Goal: Task Accomplishment & Management: Complete application form

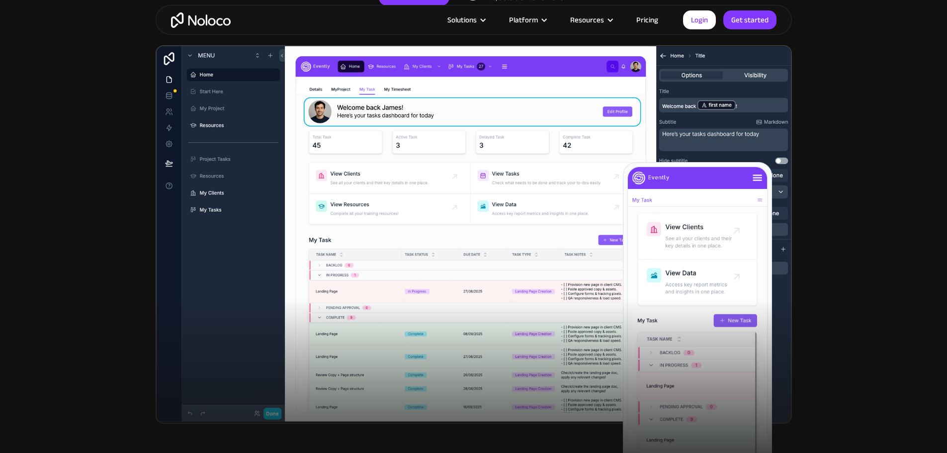
scroll to position [298, 0]
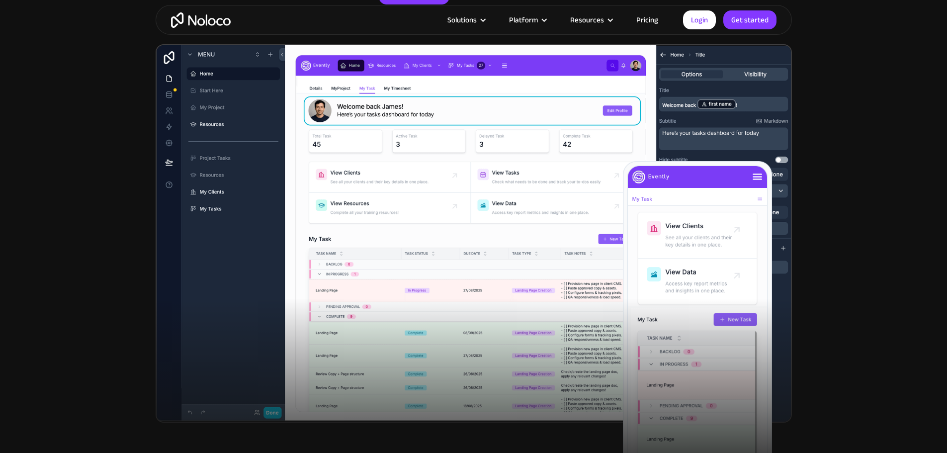
click at [644, 18] on link "Pricing" at bounding box center [647, 19] width 47 height 13
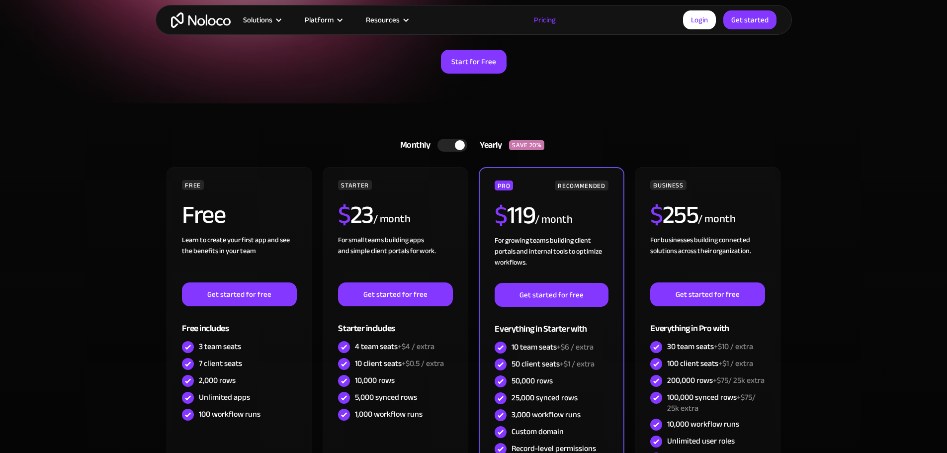
scroll to position [149, 0]
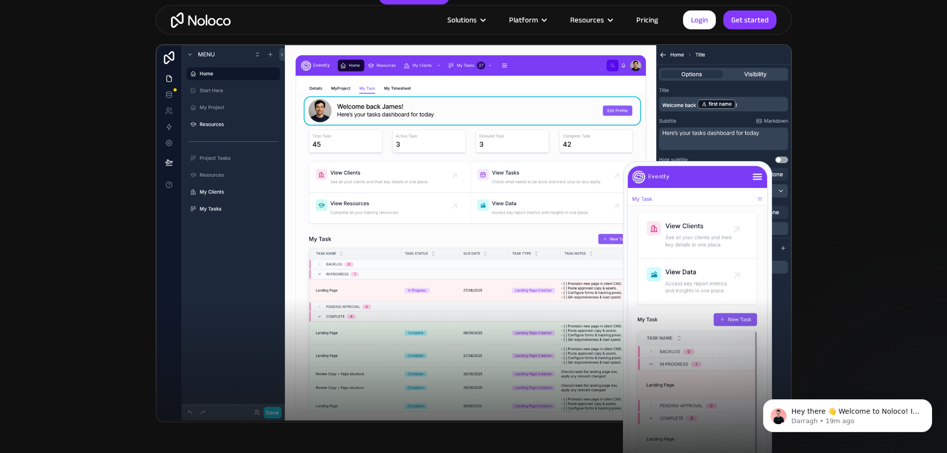
click at [648, 18] on link "Pricing" at bounding box center [647, 19] width 47 height 13
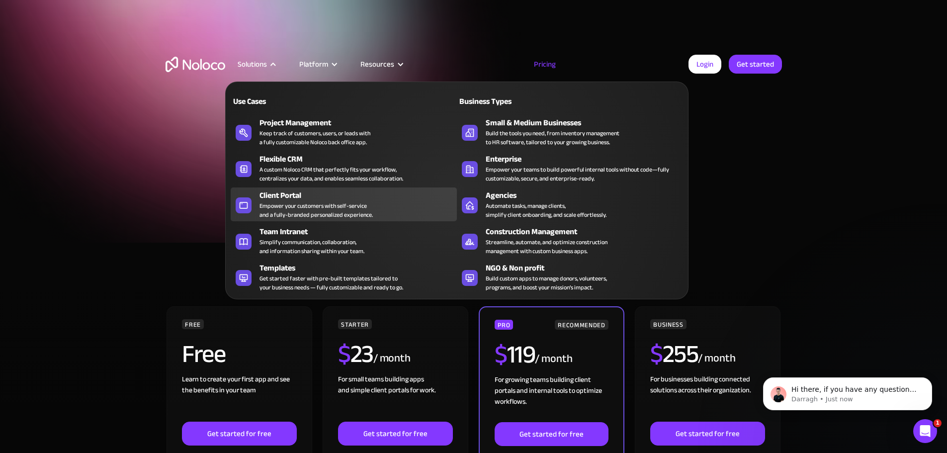
click at [275, 211] on div "Empower your customers with self-service and a fully-branded personalized exper…" at bounding box center [315, 210] width 113 height 18
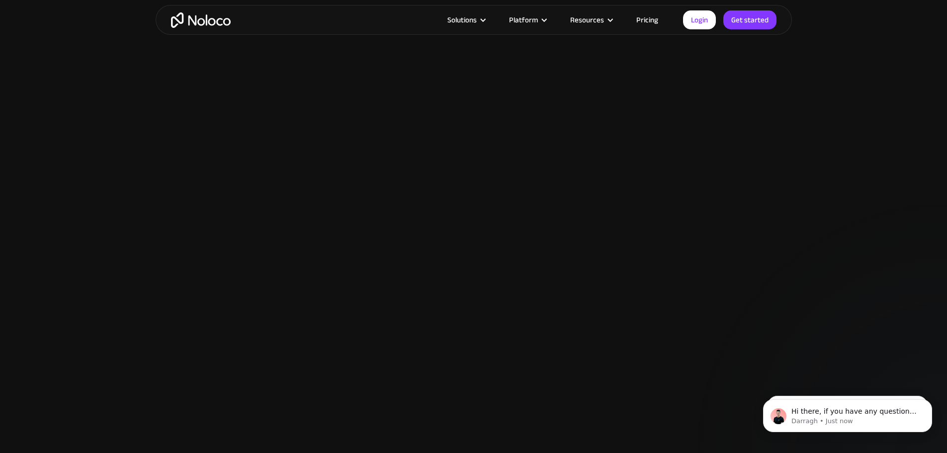
scroll to position [1292, 0]
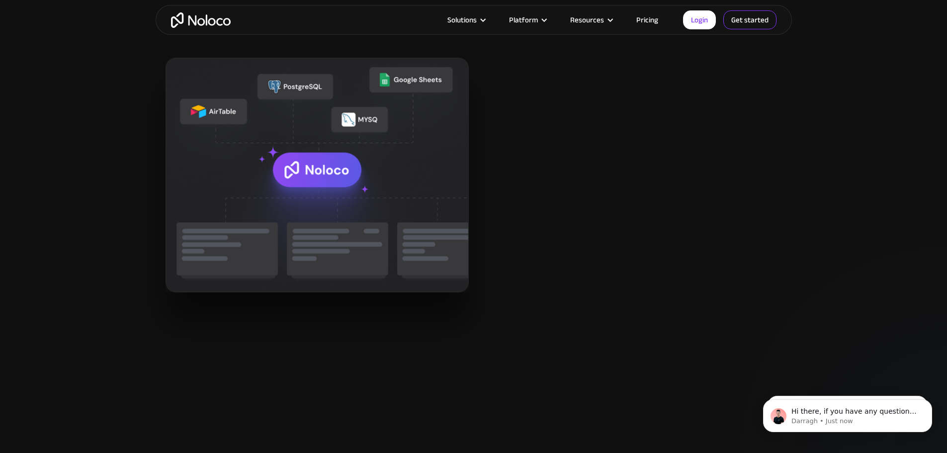
click at [746, 24] on link "Get started" at bounding box center [749, 19] width 53 height 19
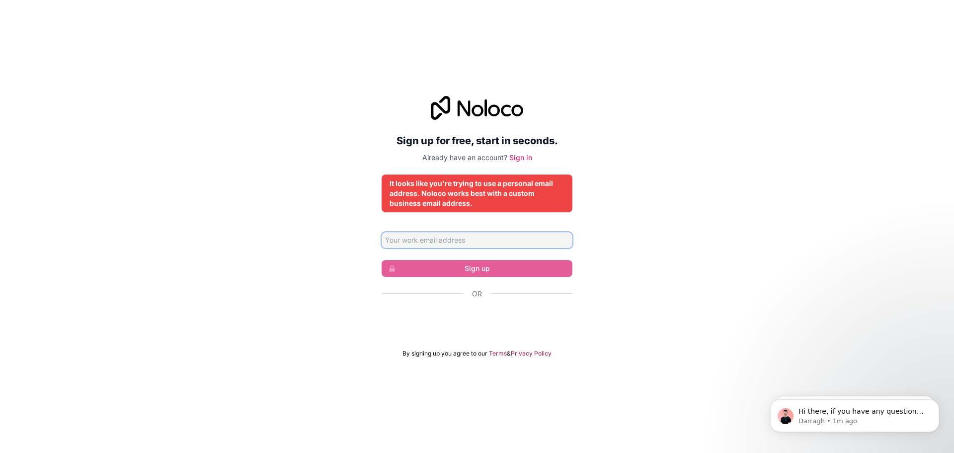
click at [451, 239] on input "Email address" at bounding box center [477, 240] width 191 height 16
type input "[EMAIL_ADDRESS][DOMAIN_NAME]"
click at [518, 158] on link "Sign in" at bounding box center [520, 157] width 23 height 8
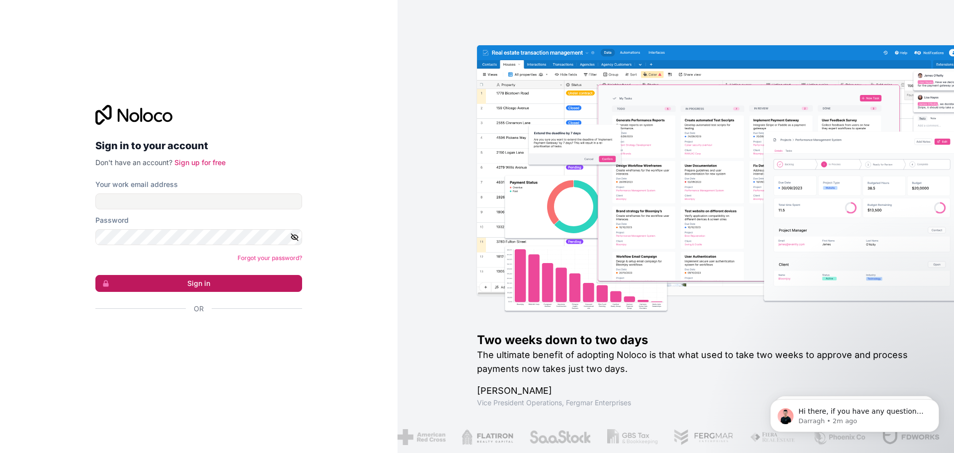
click at [198, 282] on button "Sign in" at bounding box center [198, 283] width 207 height 17
type input "[EMAIL_ADDRESS][DOMAIN_NAME]"
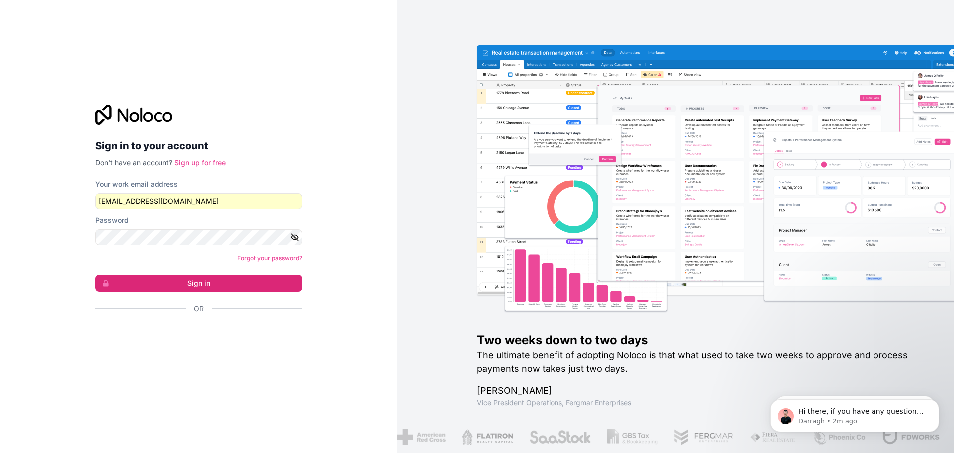
click at [205, 165] on link "Sign up for free" at bounding box center [199, 162] width 51 height 8
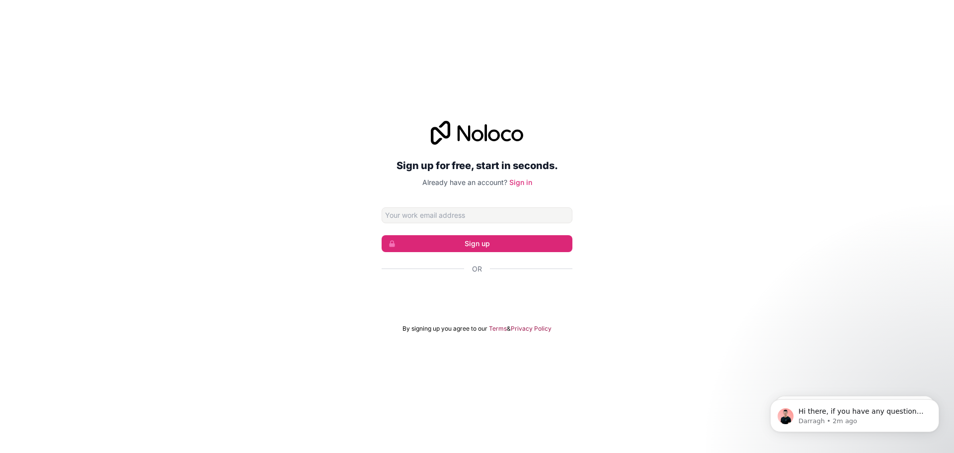
click at [418, 217] on input "Email address" at bounding box center [477, 215] width 191 height 16
type input "[EMAIL_ADDRESS][DOMAIN_NAME]"
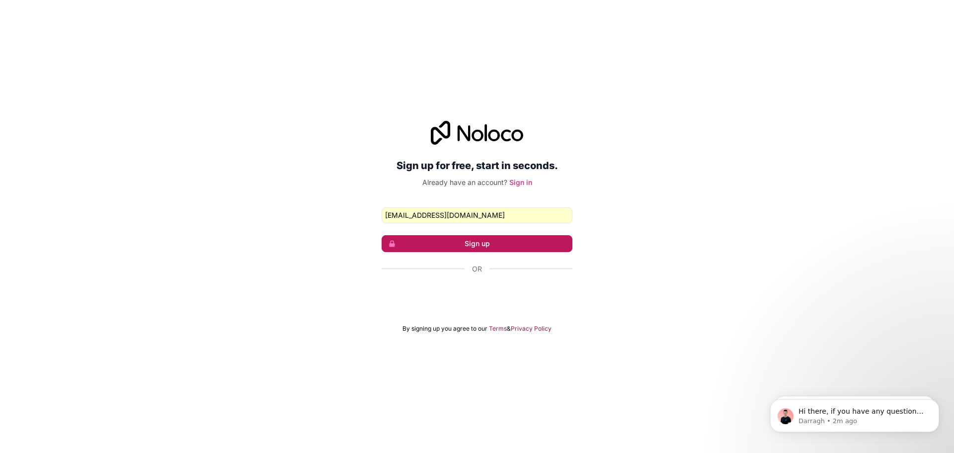
click at [477, 244] on button "Sign up" at bounding box center [477, 243] width 191 height 17
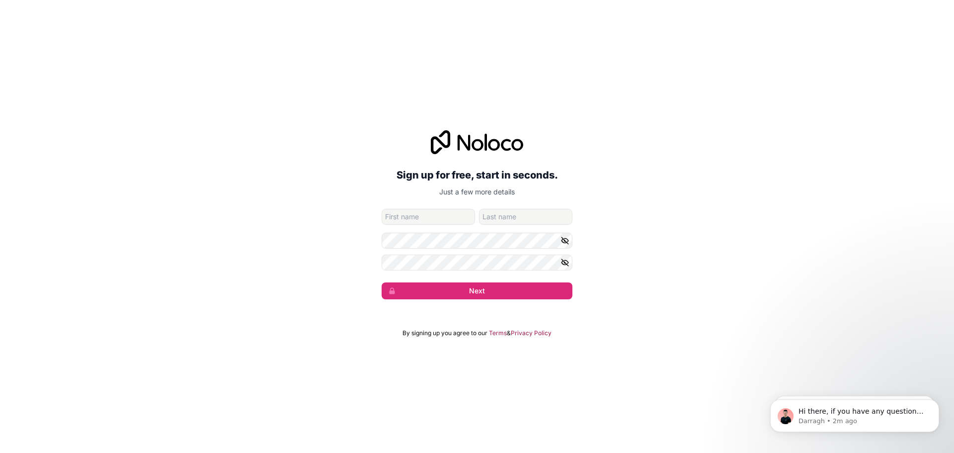
click at [410, 218] on input "given-name" at bounding box center [428, 217] width 93 height 16
type input "Maksim"
type input "[PERSON_NAME]"
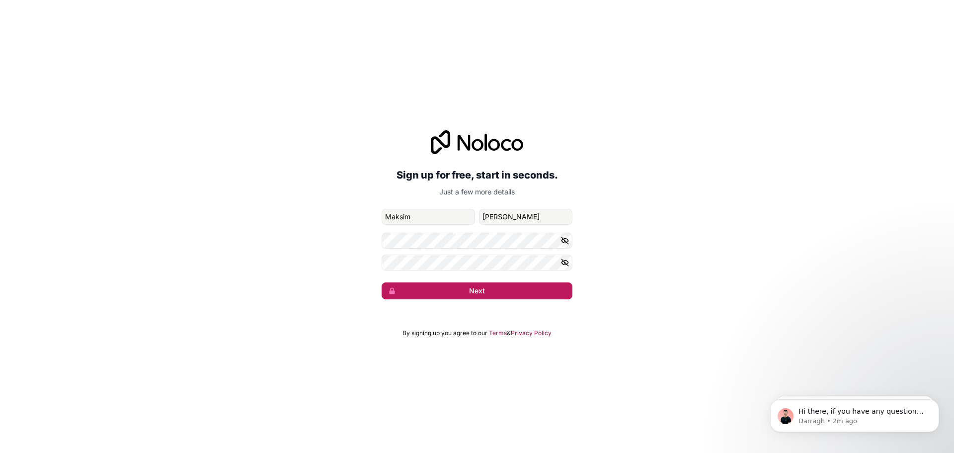
click at [474, 290] on button "Next" at bounding box center [477, 290] width 191 height 17
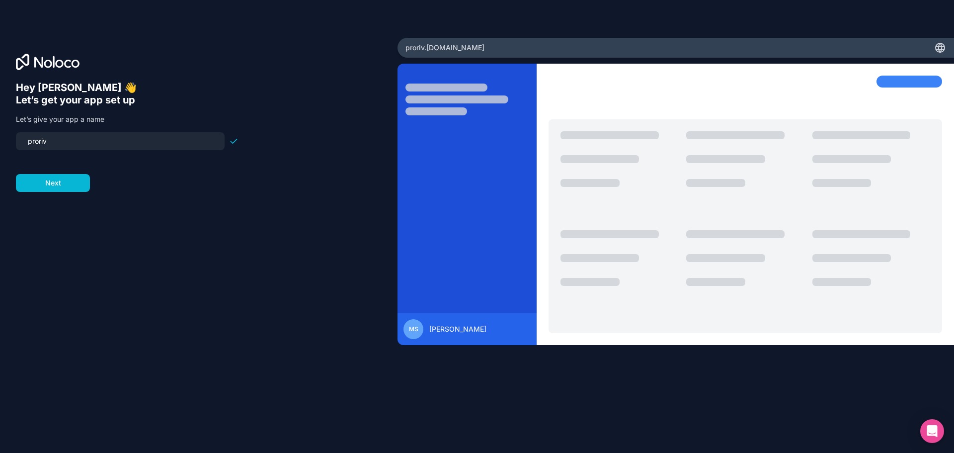
drag, startPoint x: 63, startPoint y: 144, endPoint x: 0, endPoint y: 140, distance: 63.3
click at [0, 140] on div "Hey [PERSON_NAME] 👋 Let’s get your app set up Let’s give your app a name proriv…" at bounding box center [199, 226] width 398 height 377
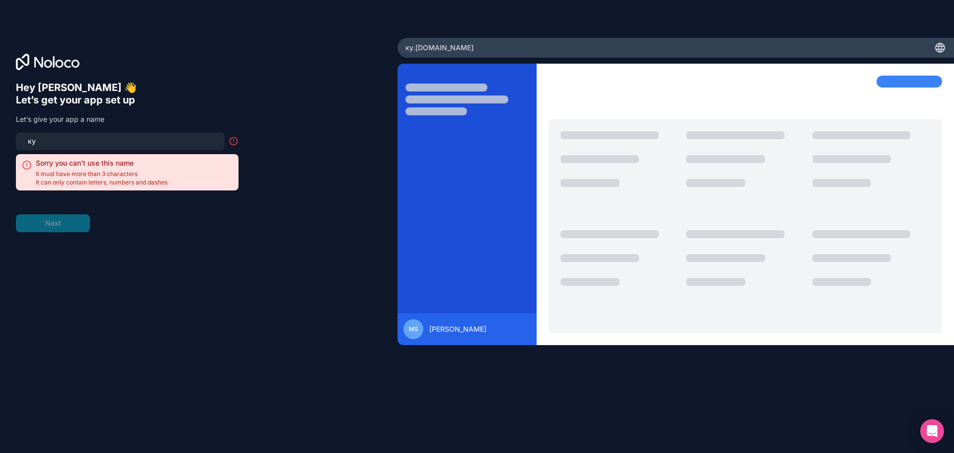
type input "к"
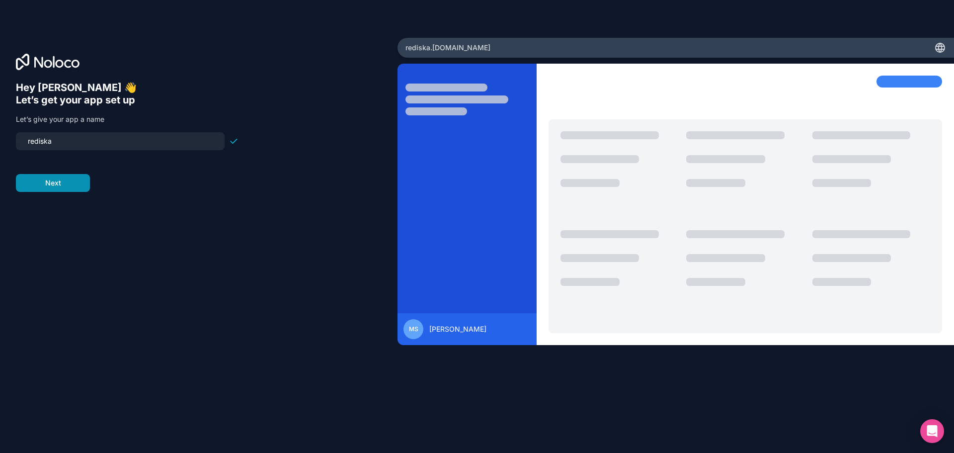
type input "rediska"
click at [81, 180] on button "Next" at bounding box center [53, 183] width 74 height 18
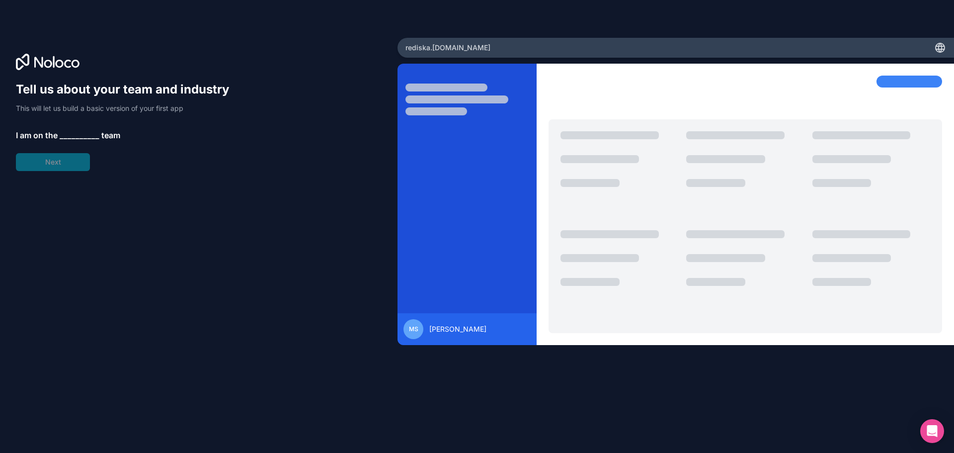
click at [87, 134] on span "__________" at bounding box center [80, 135] width 40 height 12
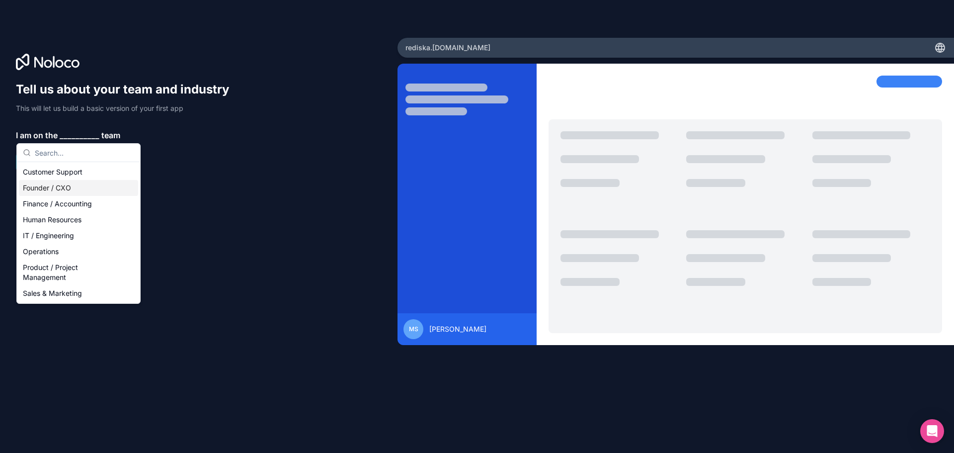
click at [76, 187] on div "Founder / CXO" at bounding box center [78, 188] width 119 height 16
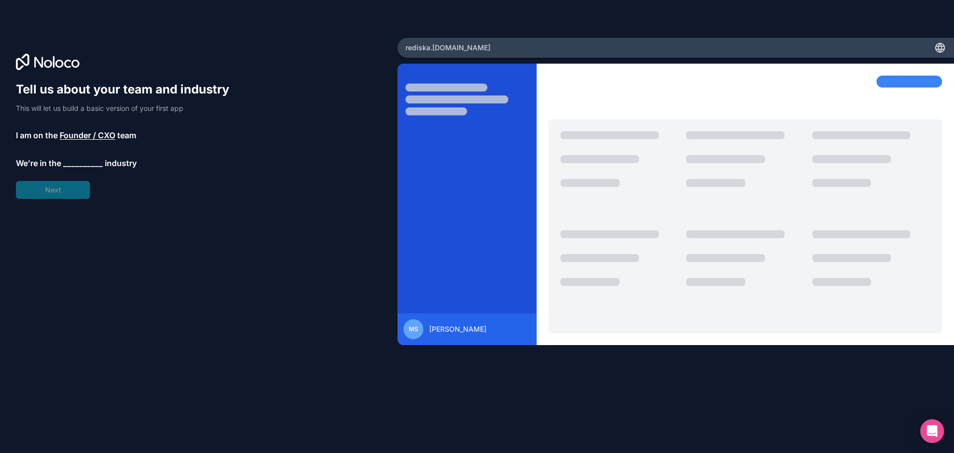
click at [81, 165] on span "__________" at bounding box center [83, 163] width 40 height 12
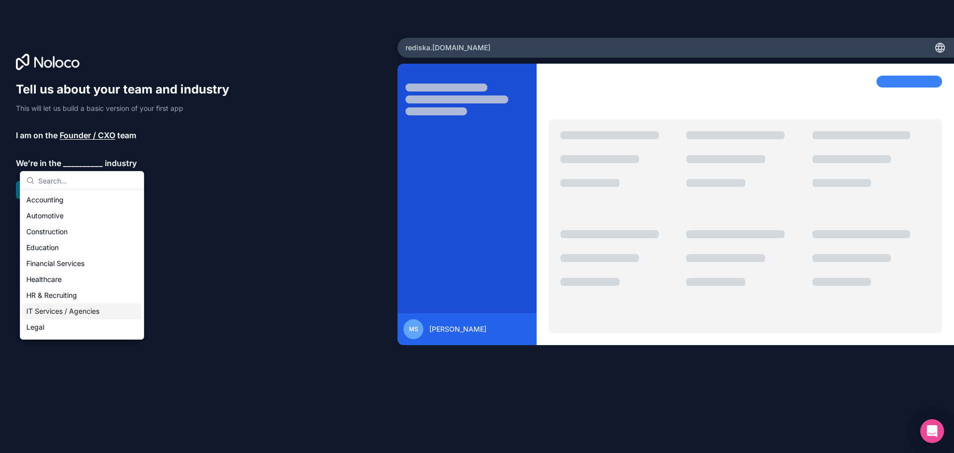
click at [74, 312] on div "IT Services / Agencies" at bounding box center [81, 311] width 119 height 16
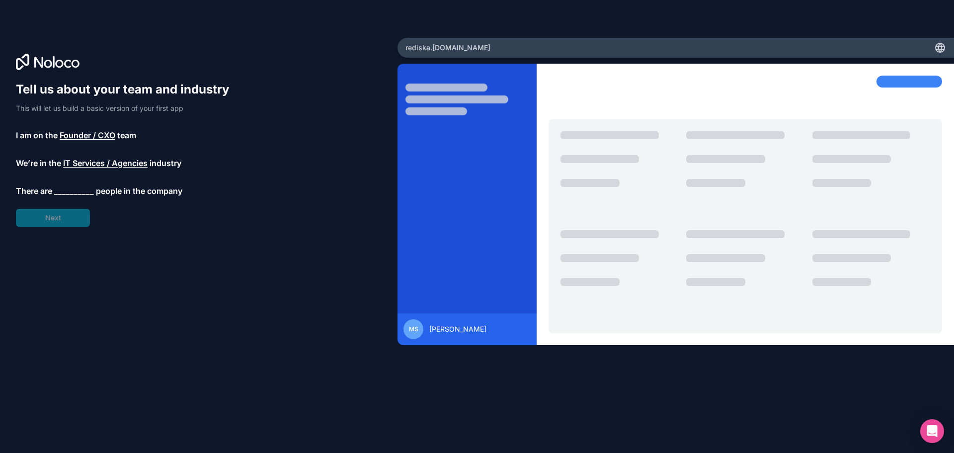
click at [78, 192] on span "__________" at bounding box center [74, 191] width 40 height 12
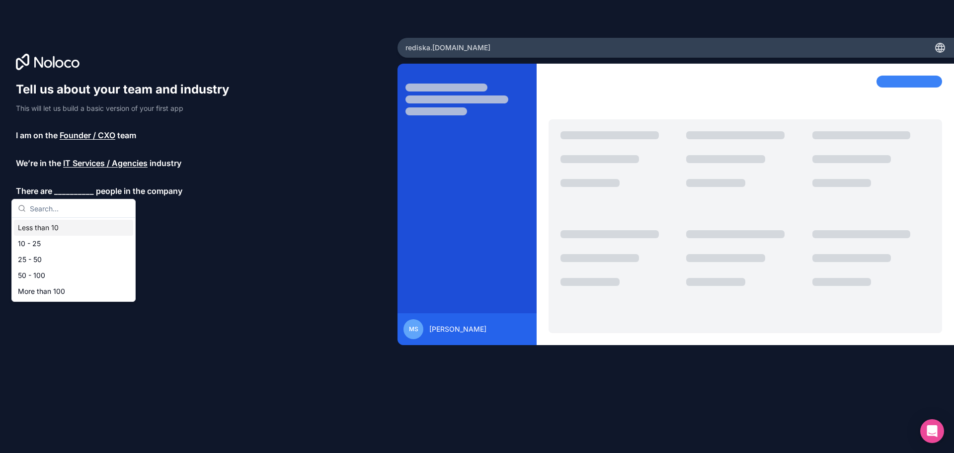
click at [61, 229] on div "Less than 10" at bounding box center [73, 228] width 119 height 16
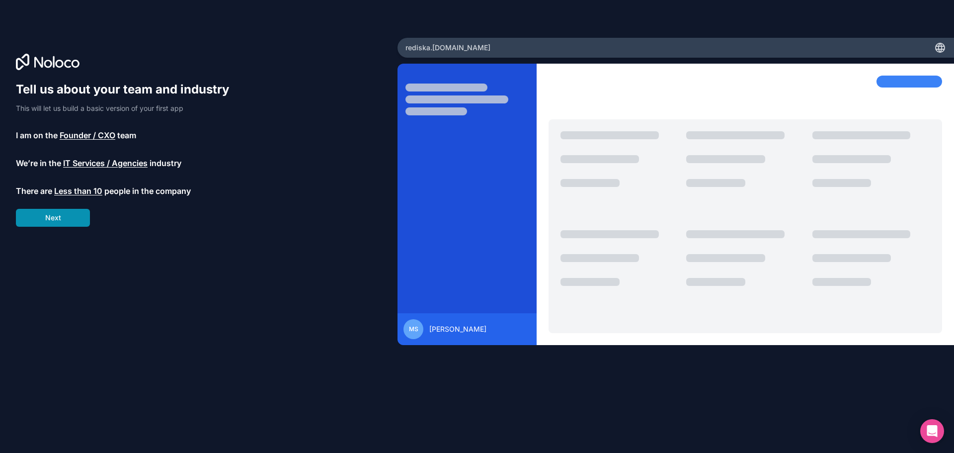
click at [66, 217] on button "Next" at bounding box center [53, 218] width 74 height 18
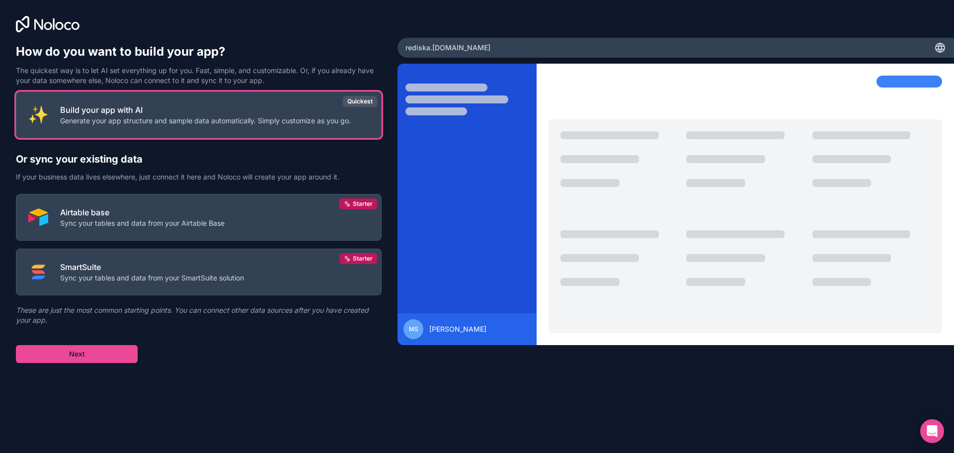
click at [168, 112] on p "Build your app with AI" at bounding box center [205, 110] width 291 height 12
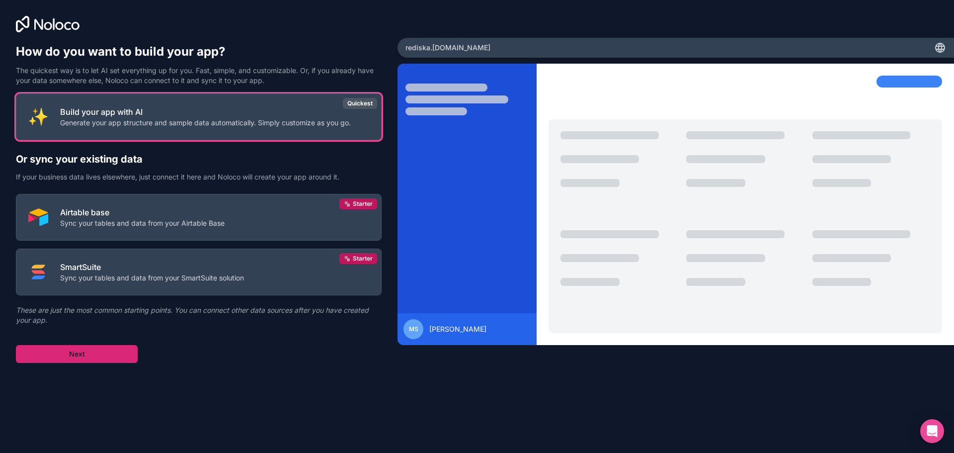
click at [93, 360] on button "Next" at bounding box center [77, 354] width 122 height 18
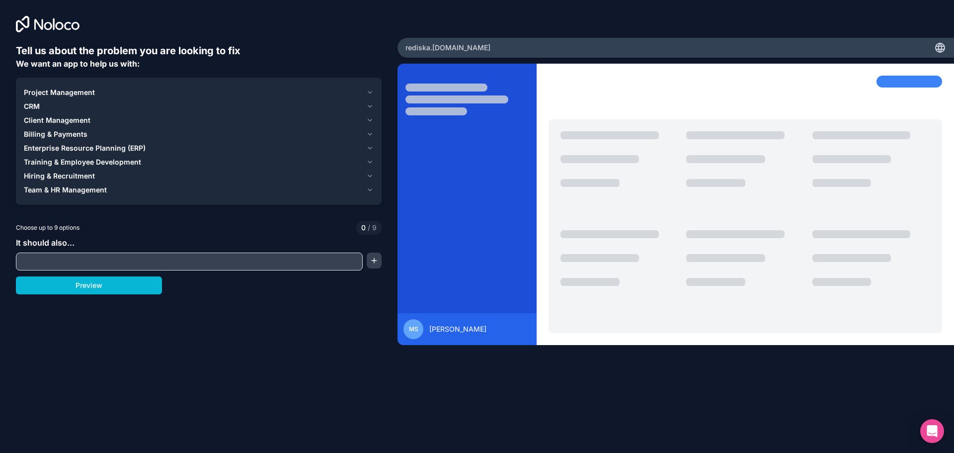
click at [172, 264] on input "text" at bounding box center [189, 261] width 342 height 14
click at [86, 119] on span "Client Management" at bounding box center [57, 120] width 67 height 10
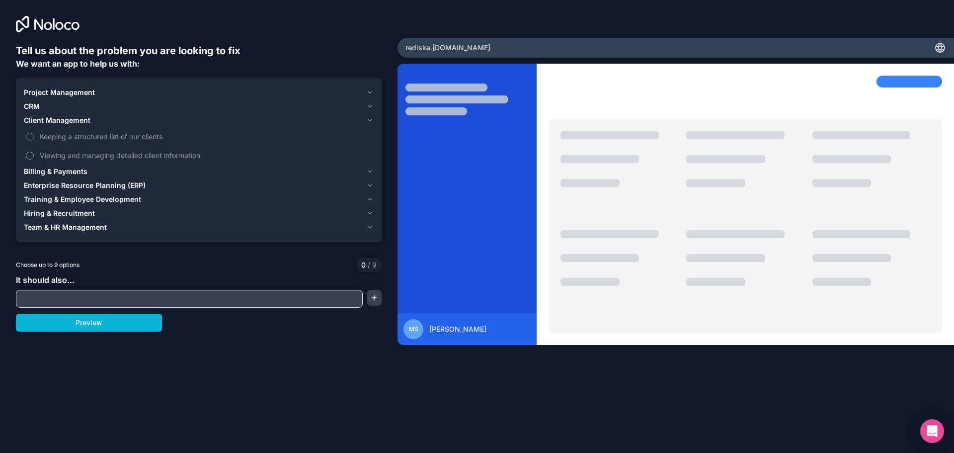
click at [29, 155] on button "Viewing and managing detailed client information" at bounding box center [30, 156] width 8 height 8
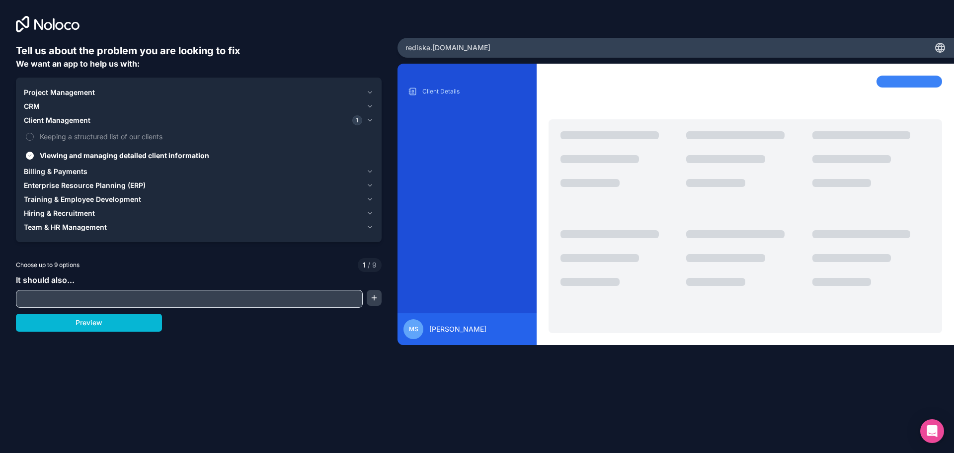
click at [37, 107] on span "CRM" at bounding box center [32, 106] width 16 height 10
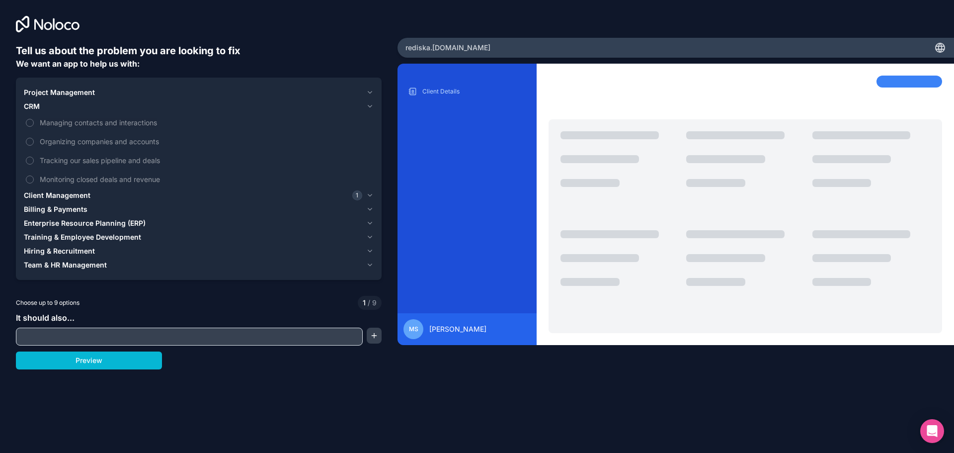
click at [39, 105] on span "CRM" at bounding box center [32, 106] width 16 height 10
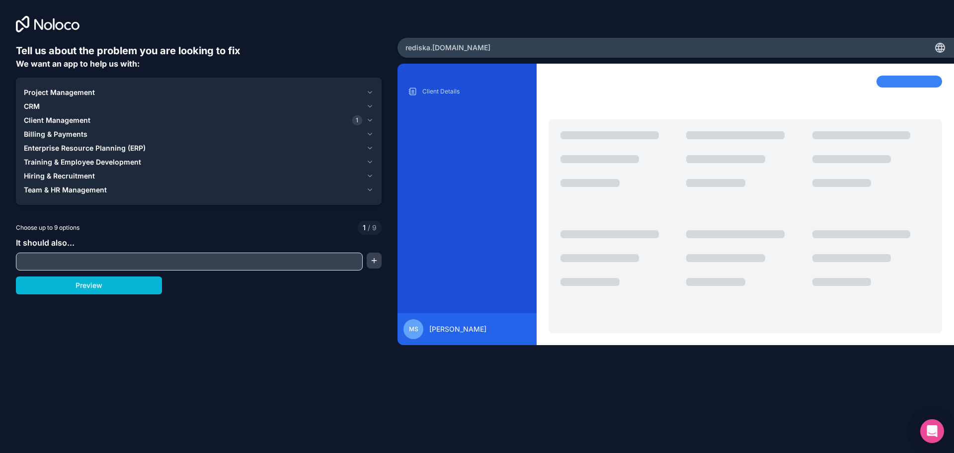
click at [57, 89] on span "Project Management" at bounding box center [59, 92] width 71 height 10
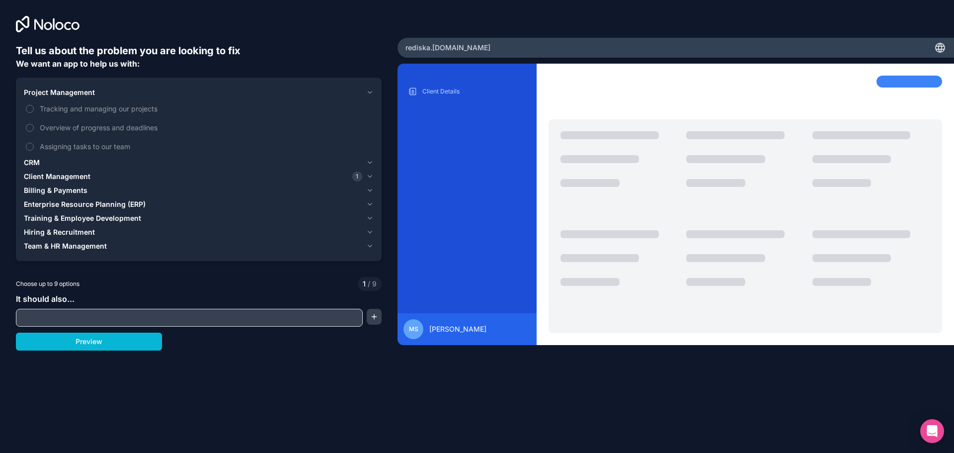
click at [84, 89] on span "Project Management" at bounding box center [59, 92] width 71 height 10
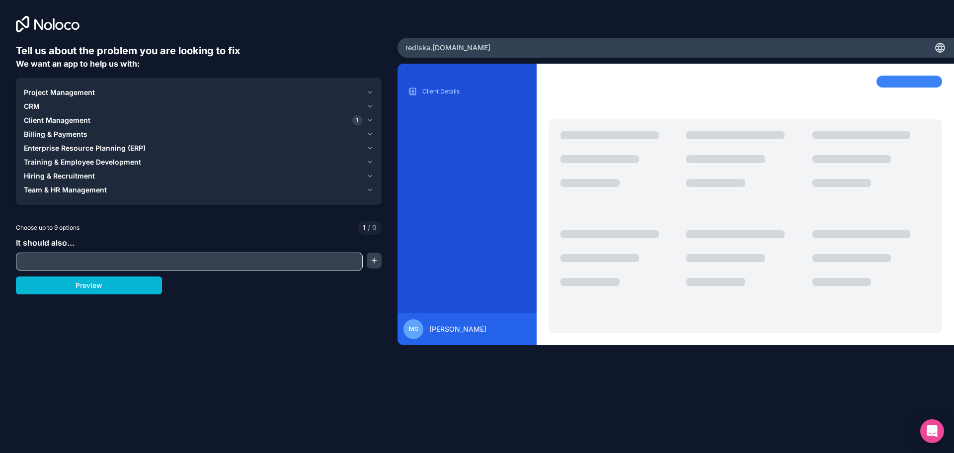
click at [46, 123] on span "Client Management" at bounding box center [57, 120] width 67 height 10
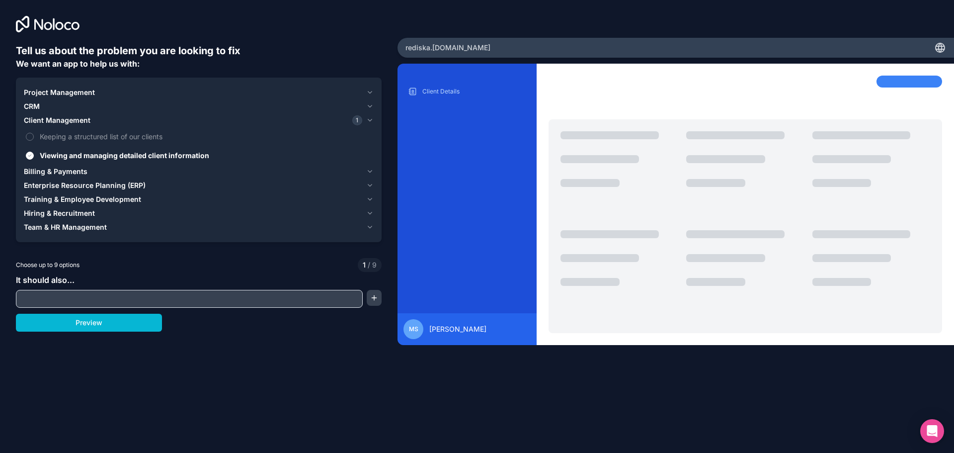
click at [49, 122] on span "Client Management" at bounding box center [57, 120] width 67 height 10
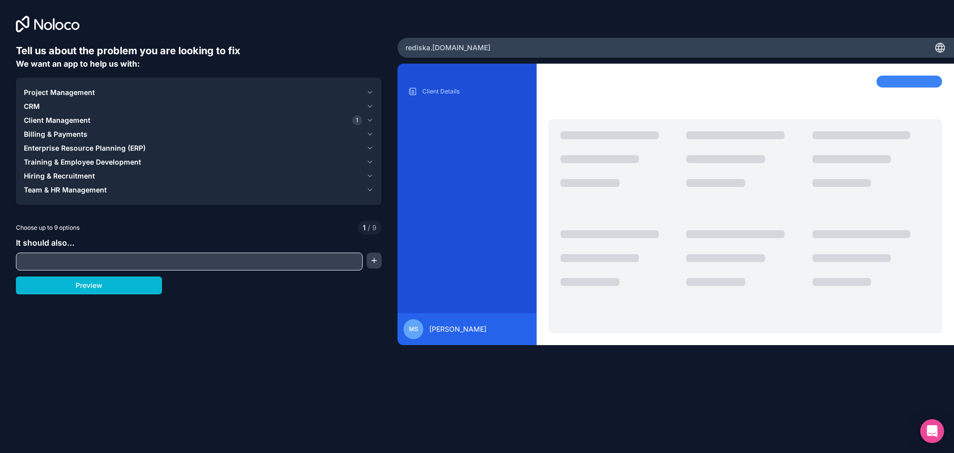
click at [52, 132] on span "Billing & Payments" at bounding box center [56, 134] width 64 height 10
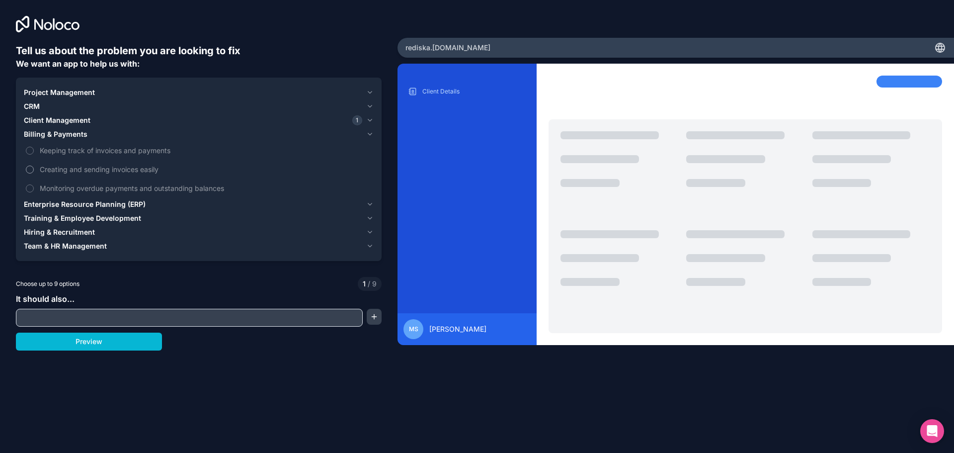
click at [157, 167] on span "Creating and sending invoices easily" at bounding box center [206, 169] width 332 height 10
click at [34, 167] on button "Creating and sending invoices easily" at bounding box center [30, 169] width 8 height 8
click at [123, 203] on span "Enterprise Resource Planning (ERP)" at bounding box center [85, 204] width 122 height 10
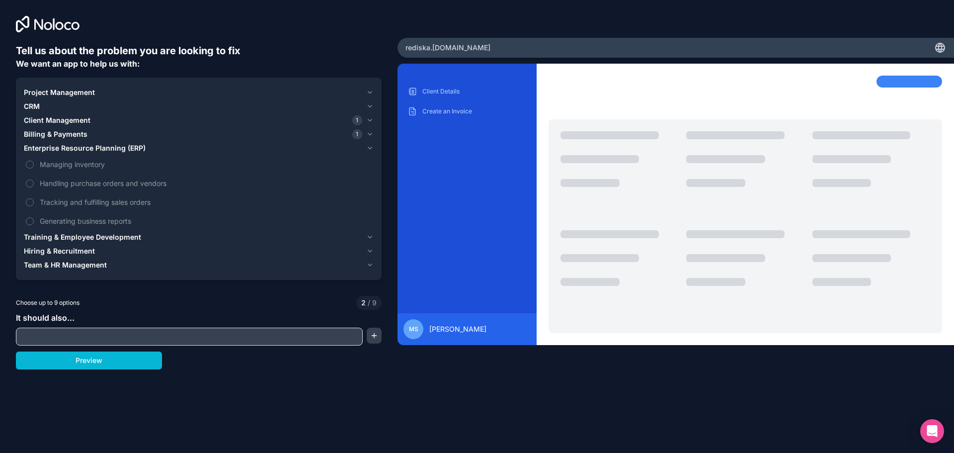
click at [83, 342] on input "text" at bounding box center [189, 336] width 342 height 14
click at [370, 337] on button "button" at bounding box center [374, 336] width 15 height 16
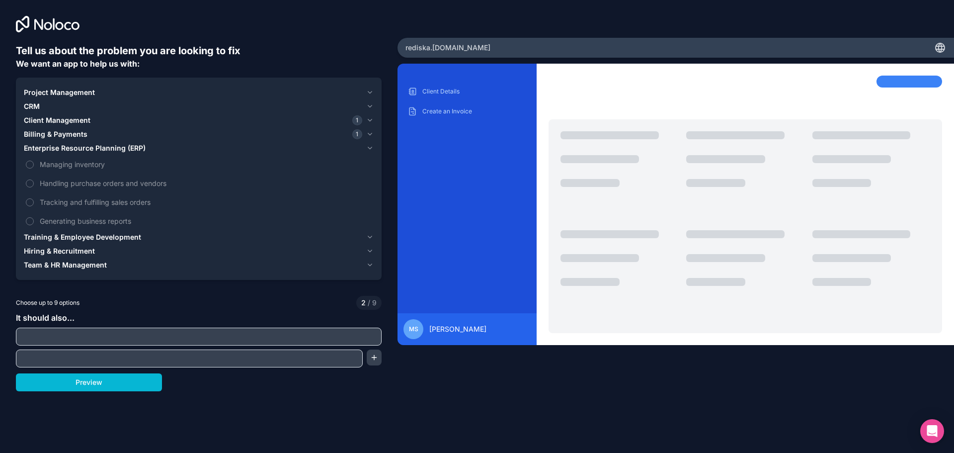
click at [300, 340] on input "text" at bounding box center [198, 336] width 361 height 14
type input "Show call stat"
click at [155, 358] on input "text" at bounding box center [189, 358] width 342 height 14
click at [88, 383] on button "Preview" at bounding box center [89, 382] width 146 height 18
